Goal: Task Accomplishment & Management: Use online tool/utility

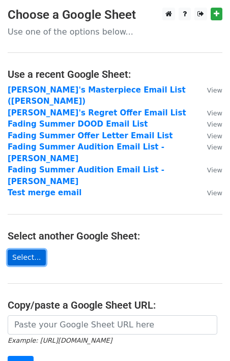
click at [33, 250] on link "Select..." at bounding box center [27, 258] width 38 height 16
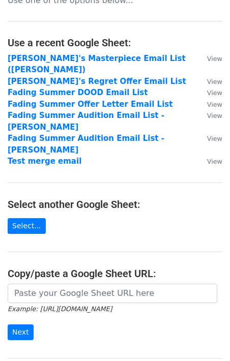
scroll to position [34, 0]
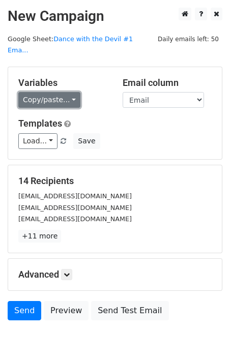
click at [61, 92] on link "Copy/paste..." at bounding box center [49, 100] width 62 height 16
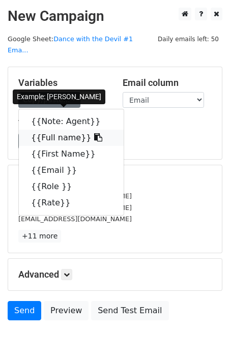
click at [59, 130] on link "{{Full name}}" at bounding box center [71, 138] width 105 height 16
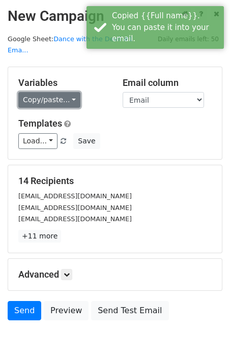
click at [55, 92] on link "Copy/paste..." at bounding box center [49, 100] width 62 height 16
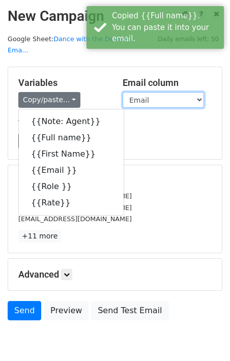
click at [140, 92] on select "Note: Agent Full name First Name Email Role Rate" at bounding box center [163, 100] width 81 height 16
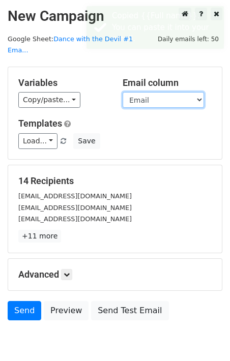
click at [123, 92] on select "Note: Agent Full name First Name Email Role Rate" at bounding box center [163, 100] width 81 height 16
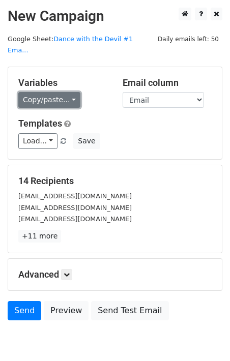
click at [66, 96] on link "Copy/paste..." at bounding box center [49, 100] width 62 height 16
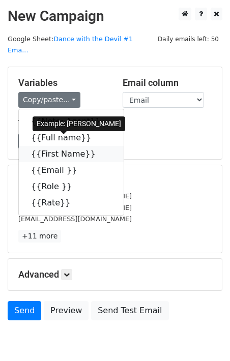
click at [57, 146] on link "{{First Name}}" at bounding box center [71, 154] width 105 height 16
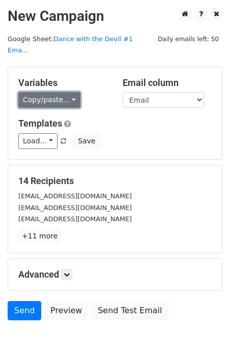
click at [53, 92] on link "Copy/paste..." at bounding box center [49, 100] width 62 height 16
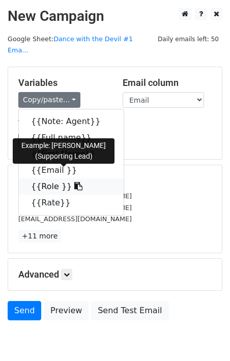
click at [54, 178] on link "{{Role }}" at bounding box center [71, 186] width 105 height 16
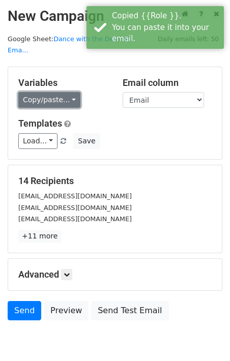
click at [61, 92] on link "Copy/paste..." at bounding box center [49, 100] width 62 height 16
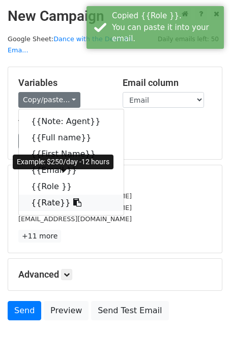
click at [61, 195] on link "{{Rate}}" at bounding box center [71, 203] width 105 height 16
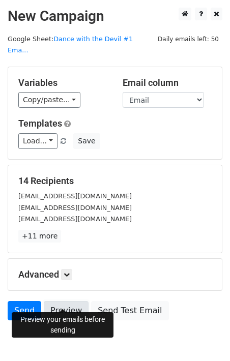
click at [69, 301] on link "Preview" at bounding box center [66, 310] width 45 height 19
click at [62, 301] on link "Preview" at bounding box center [66, 310] width 45 height 19
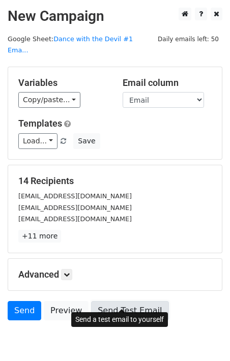
click at [104, 301] on link "Send Test Email" at bounding box center [129, 310] width 77 height 19
click at [124, 302] on link "Send Test Email" at bounding box center [129, 310] width 77 height 19
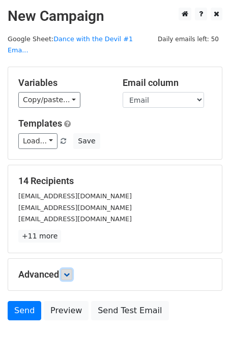
click at [72, 269] on link at bounding box center [66, 274] width 11 height 11
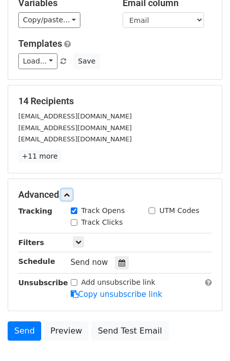
scroll to position [134, 0]
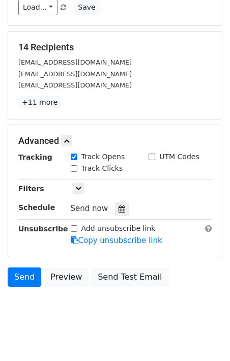
click at [113, 163] on label "Track Clicks" at bounding box center [102, 168] width 42 height 11
click at [77, 165] on input "Track Clicks" at bounding box center [74, 168] width 7 height 7
click at [94, 163] on label "Track Clicks" at bounding box center [102, 168] width 42 height 11
click at [77, 165] on input "Track Clicks" at bounding box center [74, 168] width 7 height 7
checkbox input "false"
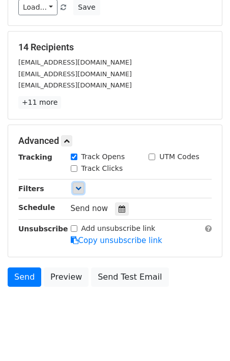
click at [76, 185] on icon at bounding box center [78, 188] width 6 height 6
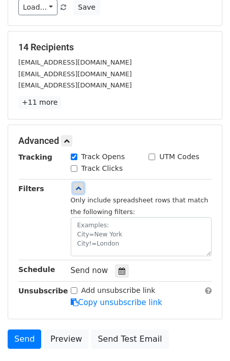
click at [76, 185] on icon at bounding box center [78, 188] width 6 height 6
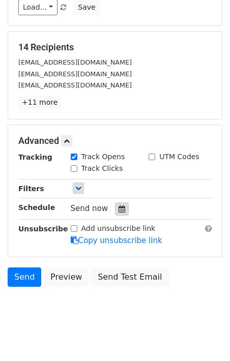
click at [119, 205] on icon at bounding box center [121, 208] width 7 height 7
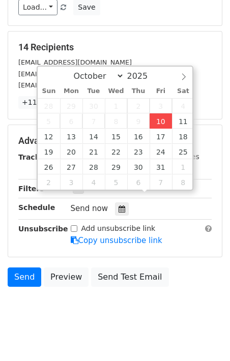
type input "[DATE] 19:48"
type input "07"
type input "48"
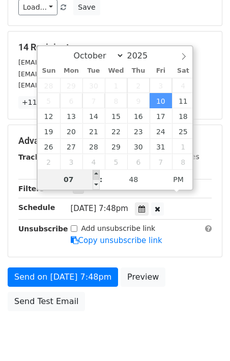
type input "[DATE] 20:48"
type input "08"
click at [96, 173] on span at bounding box center [96, 174] width 7 height 10
type input "[DATE] 21:48"
type input "09"
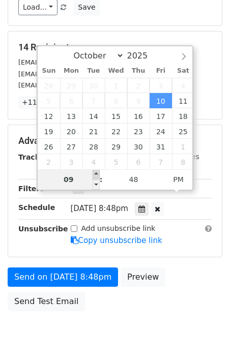
click at [96, 171] on span at bounding box center [96, 174] width 7 height 10
type input "[DATE] 22:48"
type input "10"
click at [97, 173] on span at bounding box center [96, 174] width 7 height 10
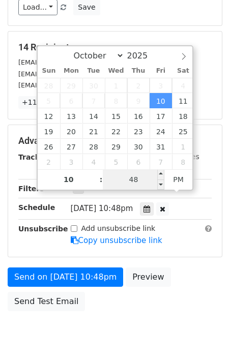
click at [142, 180] on div "October November [DATE] Sun Mon Tue Wed Thu Fri Sat 28 29 30 1 2 3 4 5 6 7 8 9 …" at bounding box center [115, 117] width 157 height 145
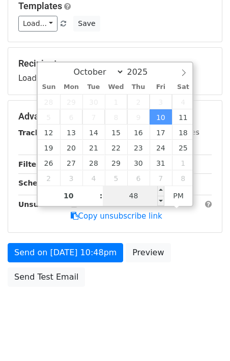
drag, startPoint x: 147, startPoint y: 199, endPoint x: 103, endPoint y: 199, distance: 44.7
click at [103, 199] on input "48" at bounding box center [134, 196] width 62 height 20
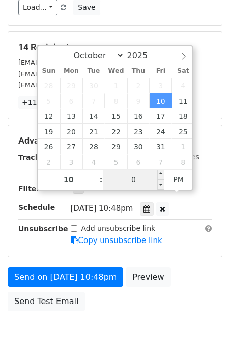
type input "00"
type input "[DATE] 22:00"
click at [174, 288] on div "Send on [DATE] 10:48pm Preview Send Test Email" at bounding box center [115, 291] width 230 height 49
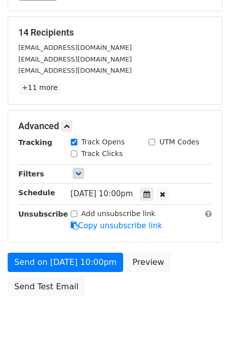
scroll to position [158, 0]
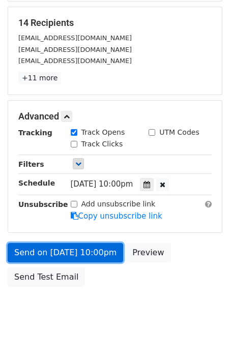
click at [83, 243] on link "Send on [DATE] 10:00pm" at bounding box center [65, 252] width 115 height 19
